Goal: Register for event/course

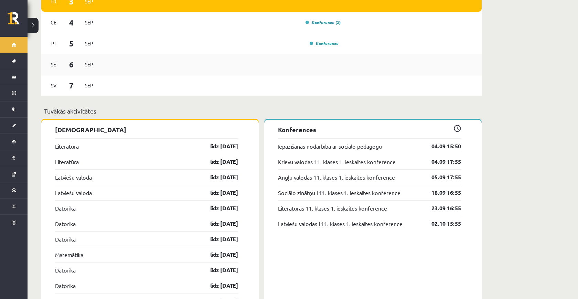
scroll to position [500, 0]
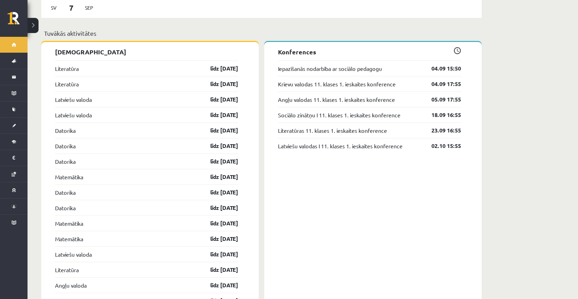
scroll to position [585, 0]
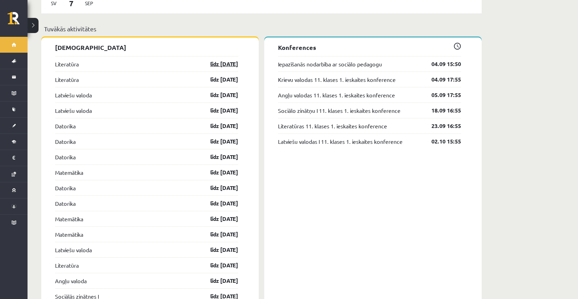
drag, startPoint x: 240, startPoint y: 255, endPoint x: 206, endPoint y: 55, distance: 203.6
click at [206, 55] on div "[DEMOGRAPHIC_DATA] [GEOGRAPHIC_DATA] līdz [DATE] [GEOGRAPHIC_DATA] līdz [DATE] …" at bounding box center [150, 240] width 218 height 404
click at [206, 43] on p "[DEMOGRAPHIC_DATA]" at bounding box center [146, 47] width 183 height 9
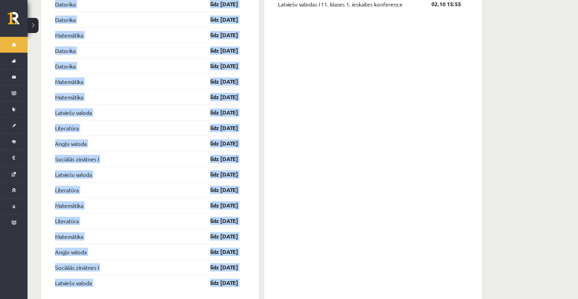
scroll to position [735, 0]
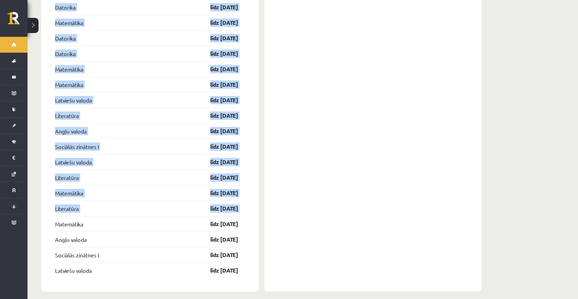
drag, startPoint x: 206, startPoint y: 43, endPoint x: 241, endPoint y: 204, distance: 164.2
click at [241, 204] on div "[DEMOGRAPHIC_DATA] [GEOGRAPHIC_DATA] līdz [DATE] [GEOGRAPHIC_DATA] līdz [DATE] …" at bounding box center [150, 90] width 218 height 404
click at [250, 204] on div "[DEMOGRAPHIC_DATA] [GEOGRAPHIC_DATA] līdz [DATE] [GEOGRAPHIC_DATA] līdz [DATE] …" at bounding box center [150, 90] width 218 height 404
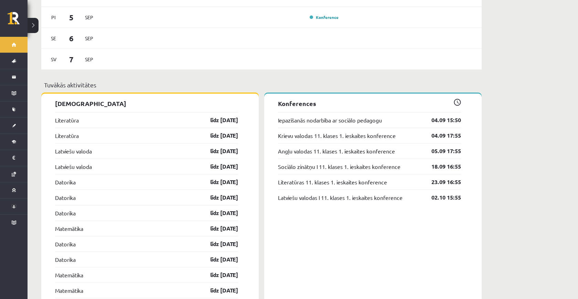
scroll to position [486, 0]
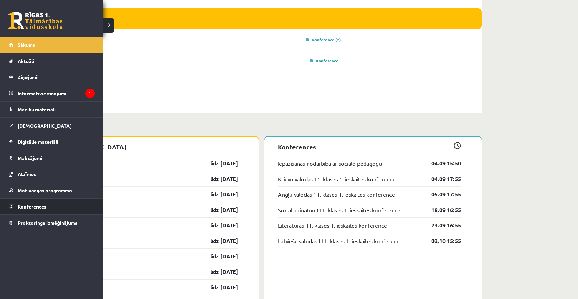
click at [59, 213] on link "Konferences" at bounding box center [52, 207] width 86 height 16
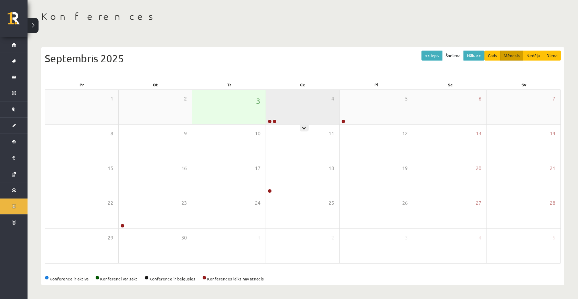
click at [326, 107] on div "4" at bounding box center [302, 107] width 73 height 34
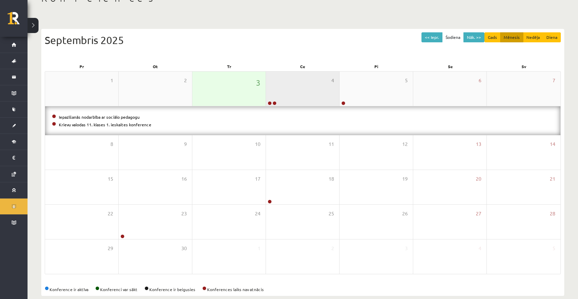
scroll to position [52, 0]
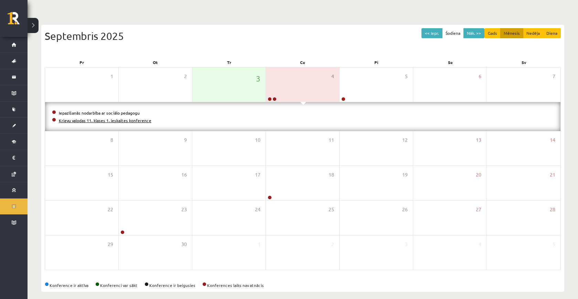
click at [85, 120] on link "Krievu valodas 11. klases 1. ieskaites konference" at bounding box center [105, 121] width 93 height 6
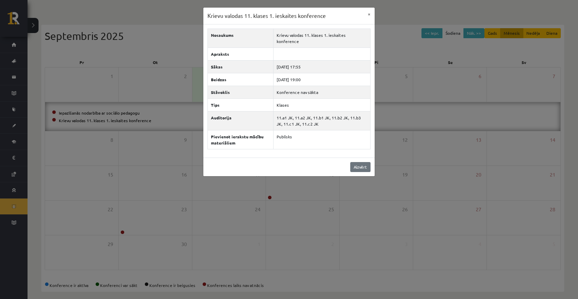
click at [356, 162] on link "Aizvērt" at bounding box center [360, 167] width 20 height 10
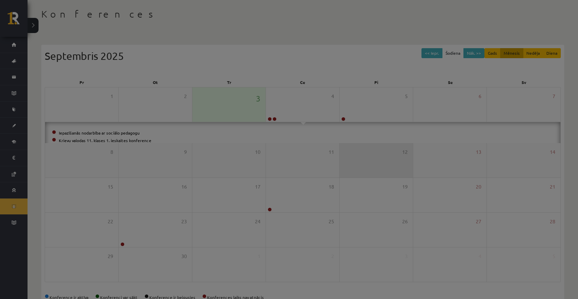
scroll to position [30, 0]
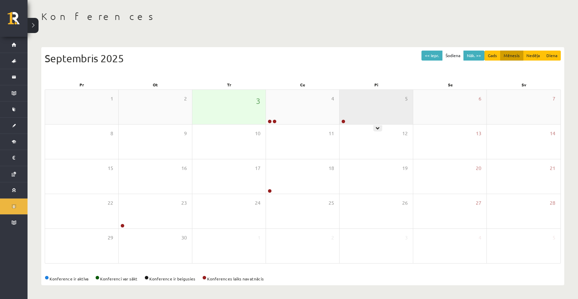
click at [360, 120] on div "5" at bounding box center [376, 107] width 73 height 34
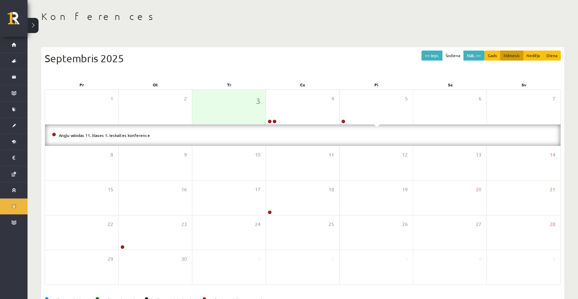
click at [127, 132] on li "Angļu valodas 11. klases 1. ieskaites konference" at bounding box center [303, 135] width 502 height 8
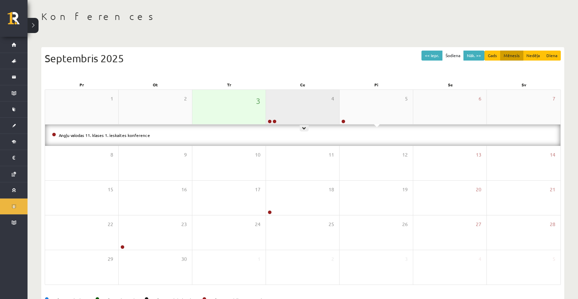
click at [298, 102] on div "4" at bounding box center [302, 107] width 73 height 34
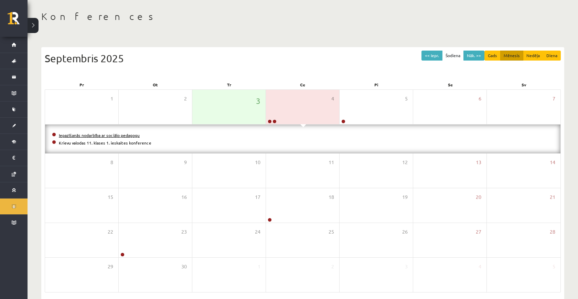
click at [135, 135] on link "Iepazīšanās nodarbība ar sociālo pedagogu" at bounding box center [99, 136] width 81 height 6
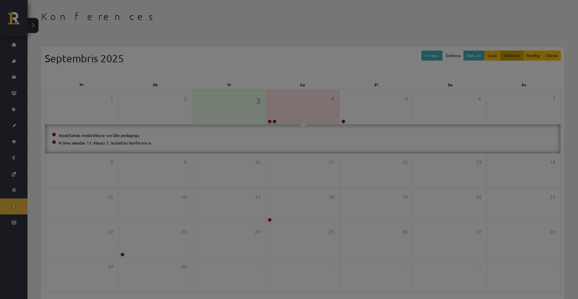
click at [126, 134] on div at bounding box center [289, 149] width 578 height 299
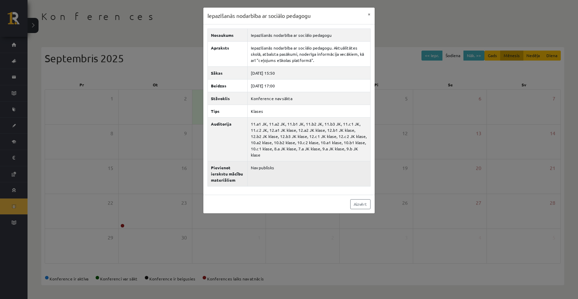
drag, startPoint x: 298, startPoint y: 151, endPoint x: 341, endPoint y: 176, distance: 49.7
click at [340, 176] on tbody "Nosaukums Iepazīšanās nodarbība ar sociālo pedagogu Apraksts Iepazīšanās nodarb…" at bounding box center [289, 108] width 163 height 158
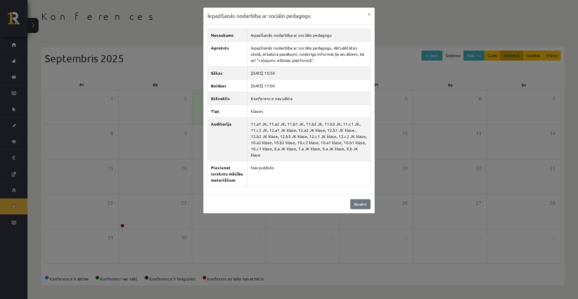
click at [359, 204] on link "Aizvērt" at bounding box center [360, 204] width 20 height 10
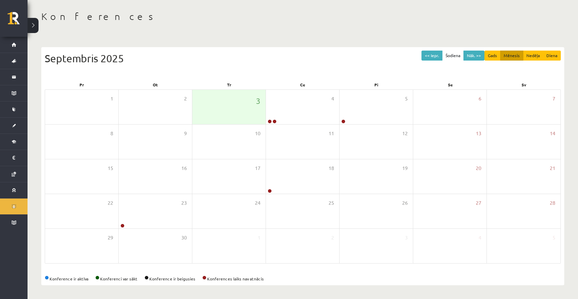
click at [287, 77] on div "<< Iepr. Šodiena Nāk. >> Gads Mēnesis Nedēļa Diena [DATE]" at bounding box center [303, 65] width 516 height 29
click at [434, 54] on button "<< Iepr." at bounding box center [432, 56] width 21 height 10
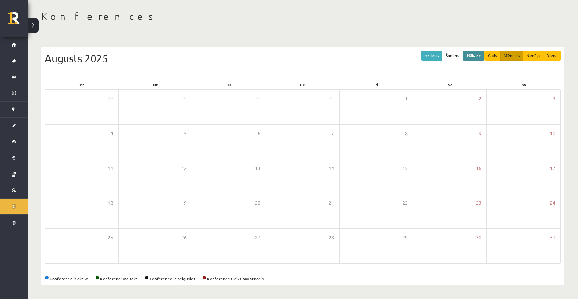
click at [471, 54] on button "Nāk. >>" at bounding box center [474, 56] width 21 height 10
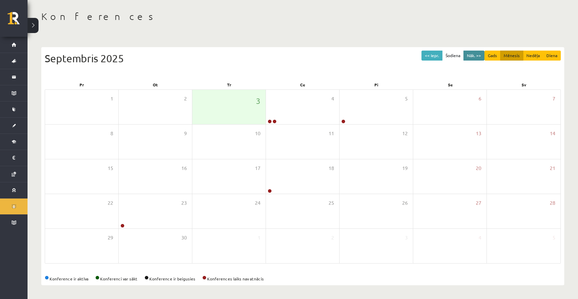
click at [471, 56] on button "Nāk. >>" at bounding box center [474, 56] width 21 height 10
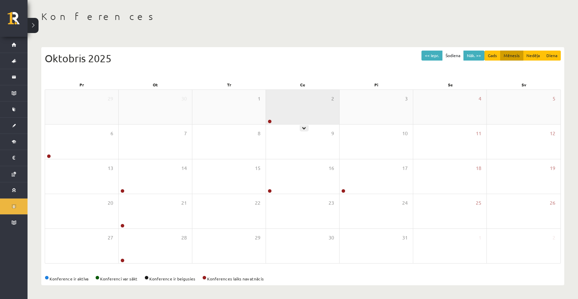
click at [314, 118] on div "2" at bounding box center [302, 107] width 73 height 34
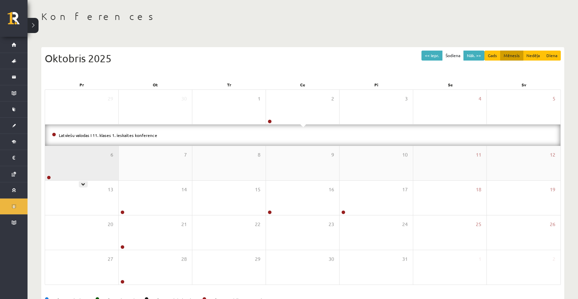
click at [98, 167] on div "6" at bounding box center [81, 163] width 73 height 34
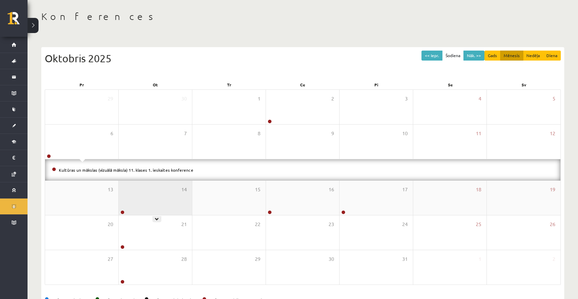
click at [139, 202] on div "14" at bounding box center [155, 198] width 73 height 34
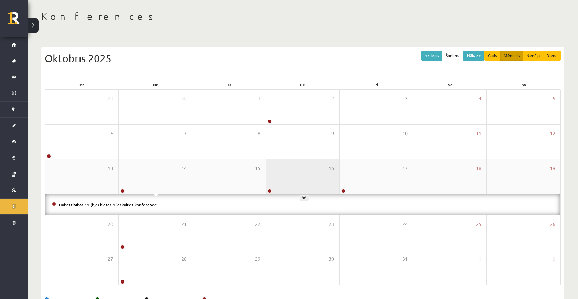
click at [280, 183] on div "16" at bounding box center [302, 176] width 73 height 34
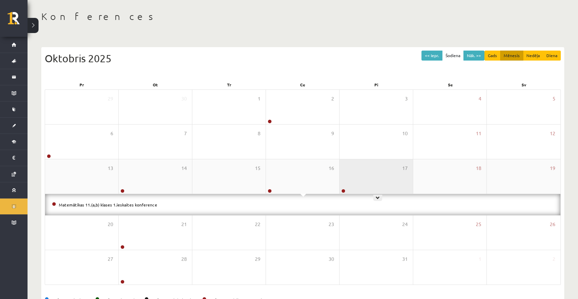
click at [363, 179] on div "17" at bounding box center [376, 176] width 73 height 34
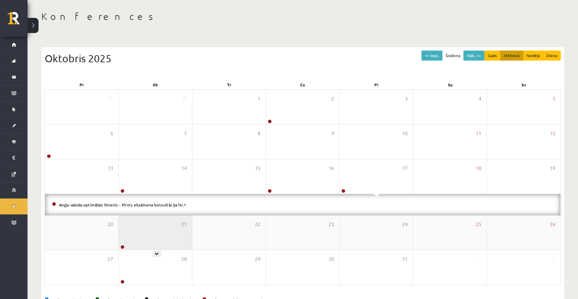
click at [175, 231] on div "21" at bounding box center [155, 232] width 73 height 34
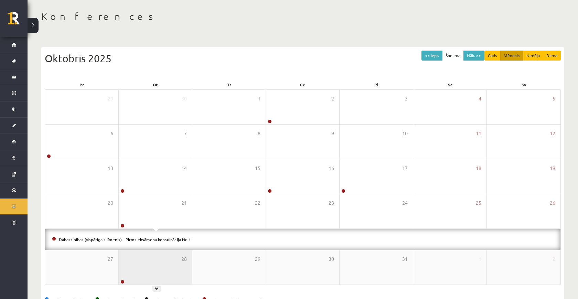
click at [175, 251] on div "28" at bounding box center [155, 267] width 73 height 34
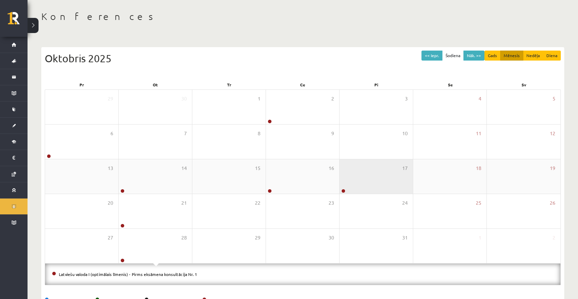
click at [346, 188] on div "17" at bounding box center [376, 176] width 73 height 34
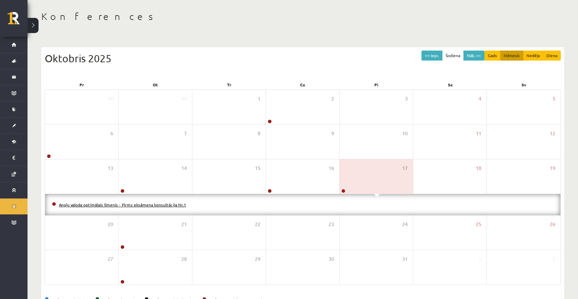
click at [119, 203] on link "Angļu valoda optimālais līmenis - Pirms eksāmena konsultācija Nr.1" at bounding box center [122, 205] width 127 height 6
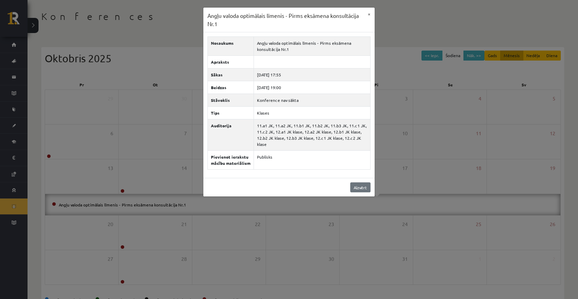
click at [352, 192] on link "Aizvērt" at bounding box center [360, 187] width 20 height 10
